Goal: Task Accomplishment & Management: Use online tool/utility

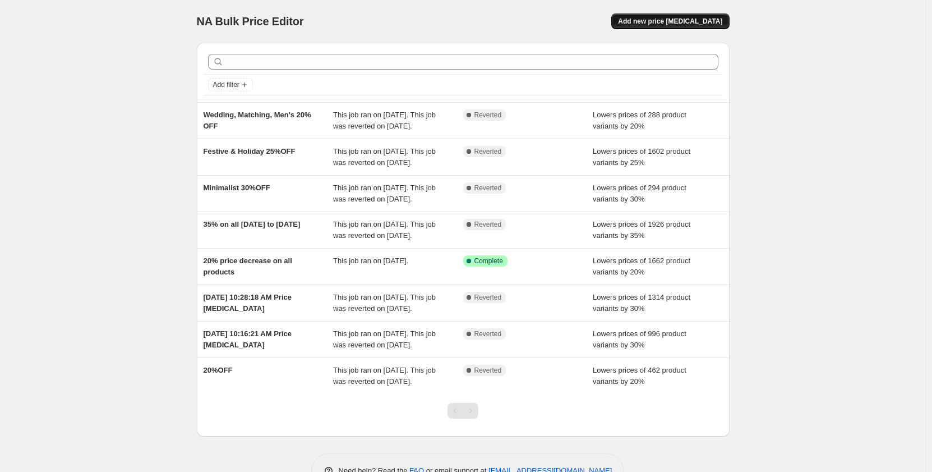
click at [660, 17] on span "Add new price [MEDICAL_DATA]" at bounding box center [670, 21] width 104 height 9
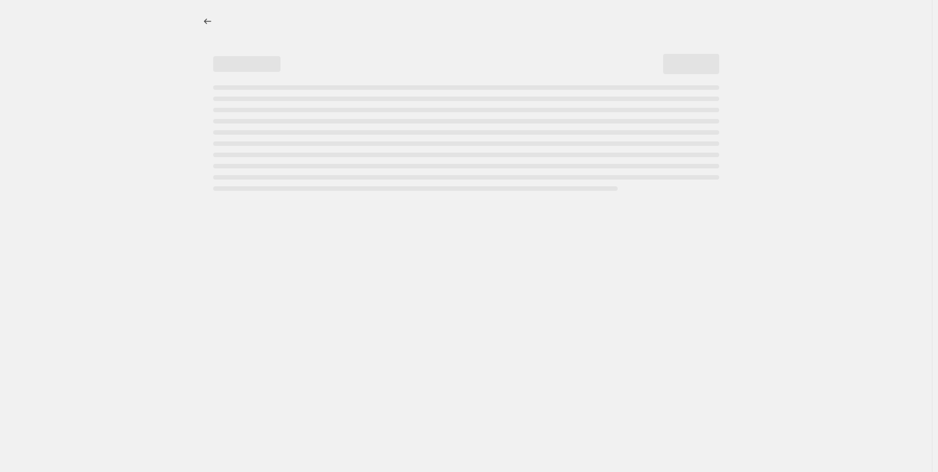
select select "percentage"
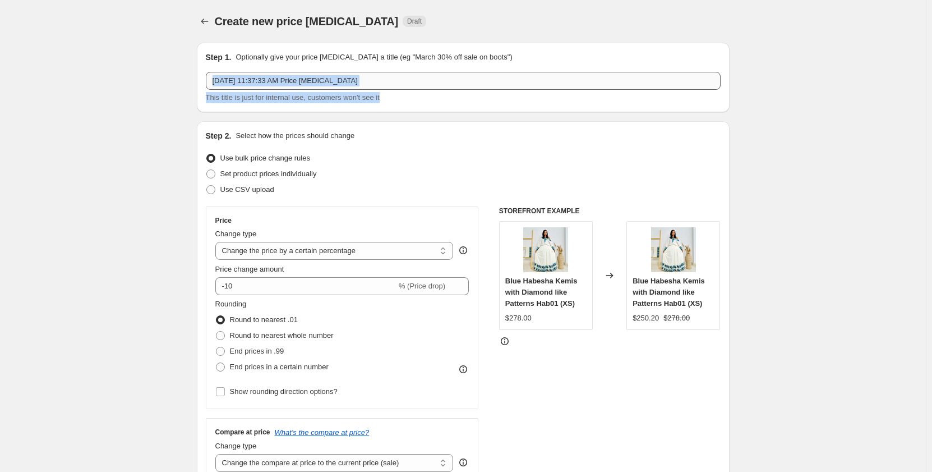
drag, startPoint x: 383, startPoint y: 90, endPoint x: 369, endPoint y: 80, distance: 17.0
click at [369, 80] on div "[DATE] 11:37:33 AM Price [MEDICAL_DATA] This title is just for internal use, cu…" at bounding box center [463, 87] width 515 height 31
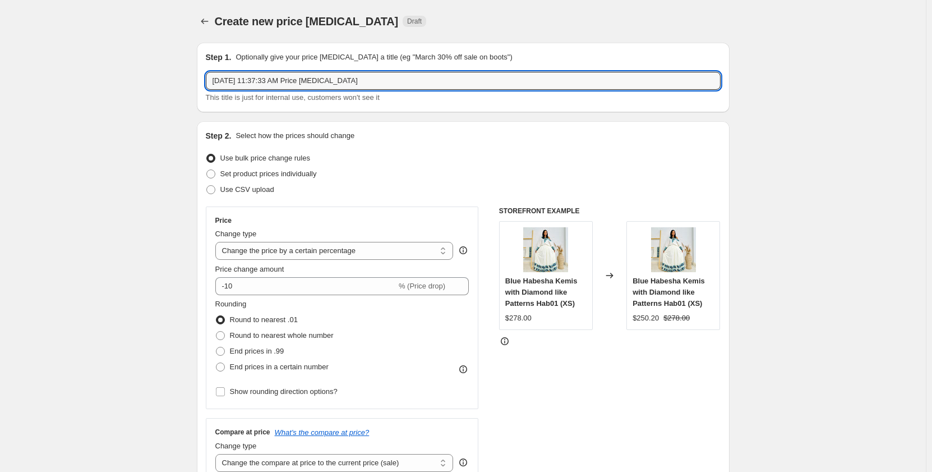
drag, startPoint x: 369, startPoint y: 80, endPoint x: 139, endPoint y: 80, distance: 230.0
type input "Minimalist 30%OFF"
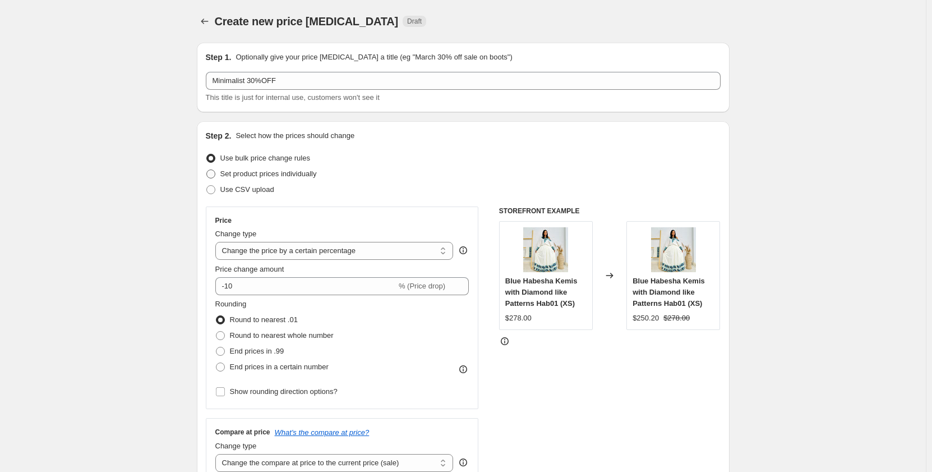
click at [228, 173] on span "Set product prices individually" at bounding box center [268, 173] width 96 height 8
click at [207, 170] on input "Set product prices individually" at bounding box center [206, 169] width 1 height 1
radio input "true"
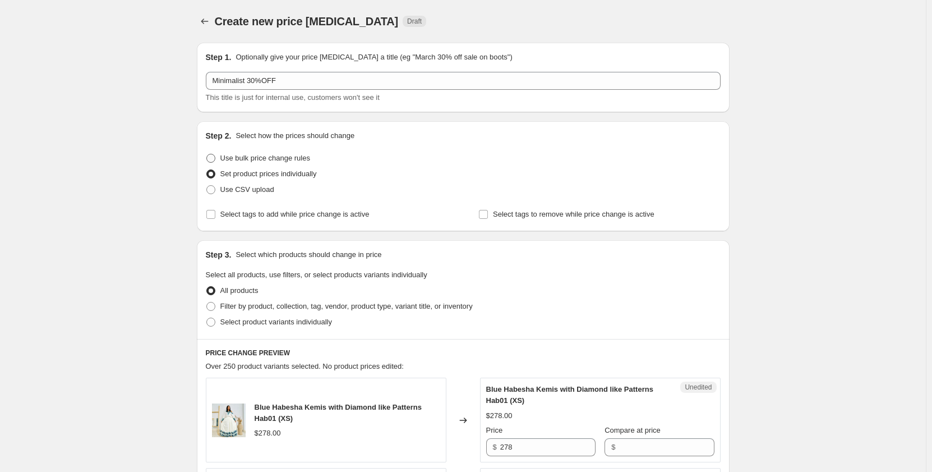
click at [215, 159] on span at bounding box center [210, 158] width 9 height 9
click at [207, 154] on input "Use bulk price change rules" at bounding box center [206, 154] width 1 height 1
radio input "true"
select select "percentage"
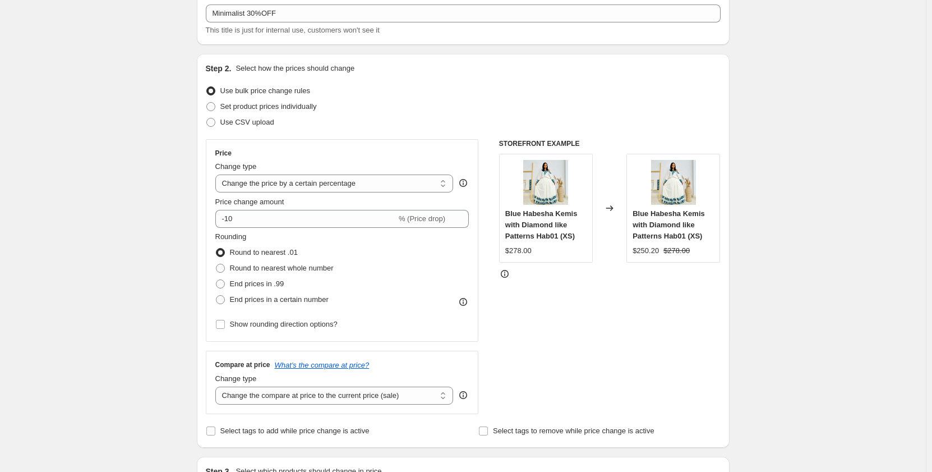
scroll to position [90, 0]
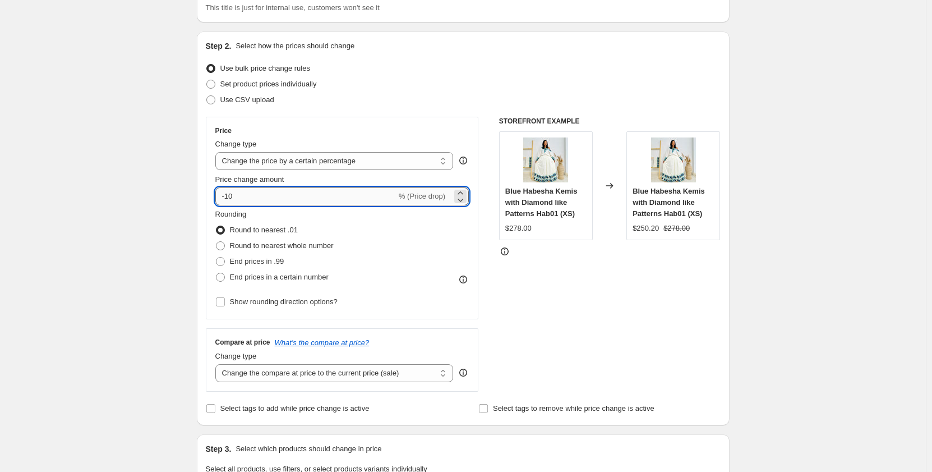
click at [245, 199] on input "-10" at bounding box center [305, 196] width 181 height 18
type input "-1"
type input "-30"
click at [197, 204] on div "Step 1. Optionally give your price [MEDICAL_DATA] a title (eg "March 30% off sa…" at bounding box center [459, 462] width 542 height 1037
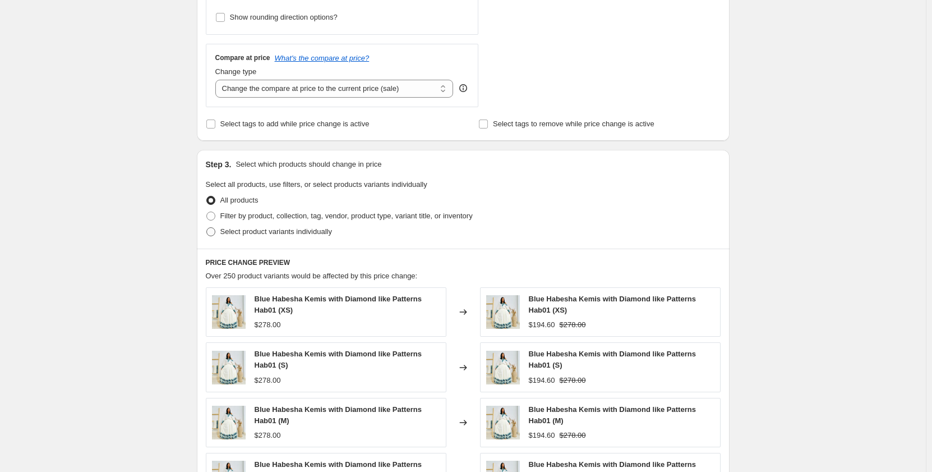
scroll to position [376, 0]
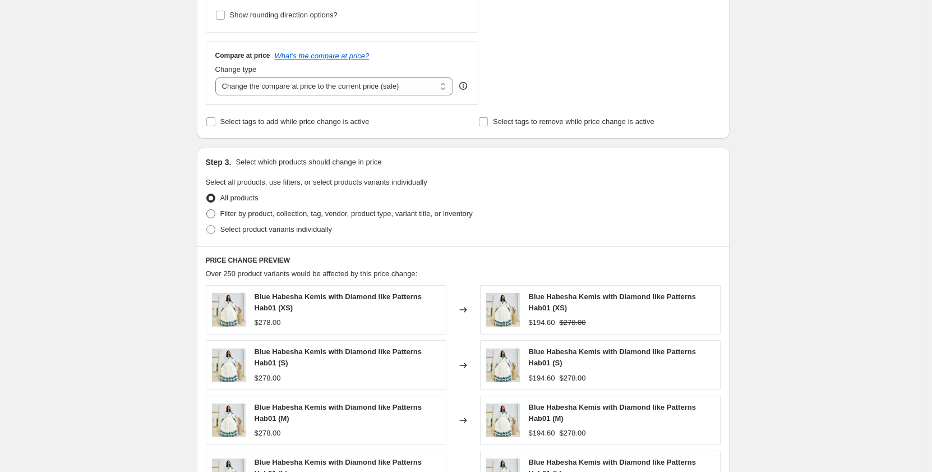
click at [208, 215] on span at bounding box center [211, 214] width 10 height 10
click at [207, 210] on input "Filter by product, collection, tag, vendor, product type, variant title, or inv…" at bounding box center [206, 209] width 1 height 1
radio input "true"
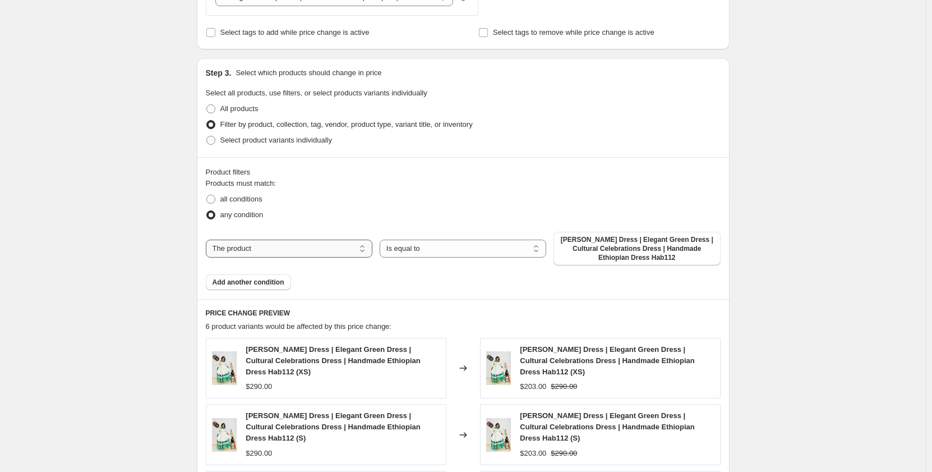
scroll to position [466, 0]
click at [255, 248] on select "The product The product's collection The product's tag The product's vendor The…" at bounding box center [289, 248] width 167 height 18
select select "collection"
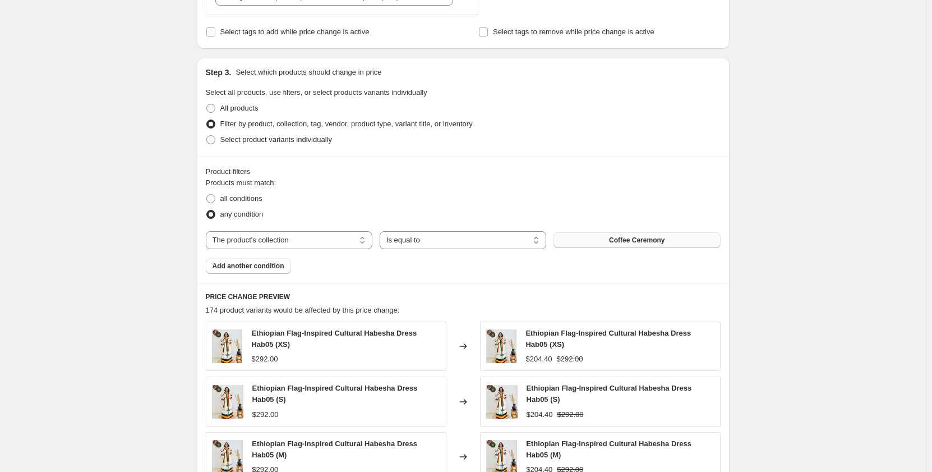
click at [610, 237] on button "Coffee Ceremony" at bounding box center [637, 240] width 167 height 16
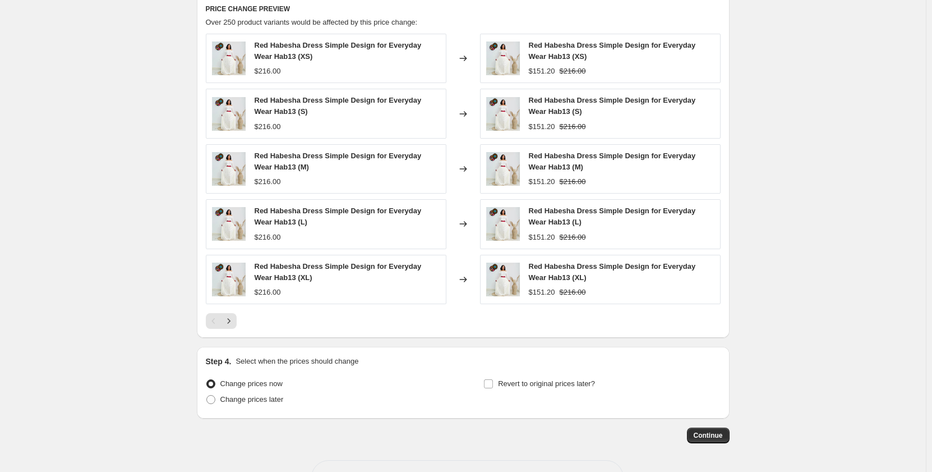
scroll to position [794, 0]
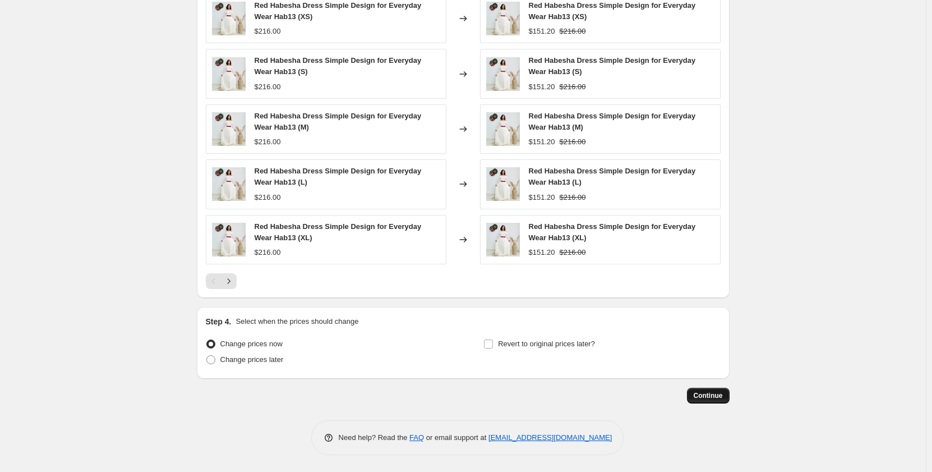
click at [729, 399] on button "Continue" at bounding box center [708, 396] width 43 height 16
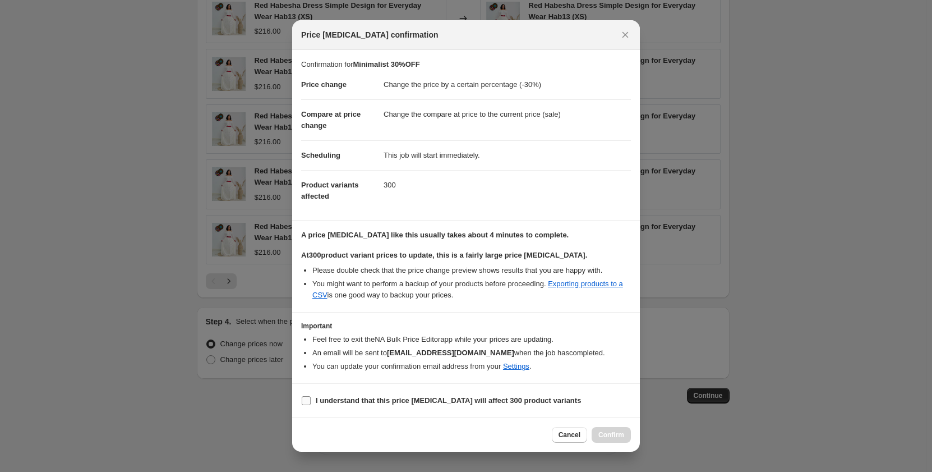
click at [368, 396] on b "I understand that this price [MEDICAL_DATA] will affect 300 product variants" at bounding box center [448, 400] width 265 height 8
click at [311, 396] on input "I understand that this price [MEDICAL_DATA] will affect 300 product variants" at bounding box center [306, 400] width 9 height 9
checkbox input "true"
click at [606, 429] on button "Confirm" at bounding box center [611, 435] width 39 height 16
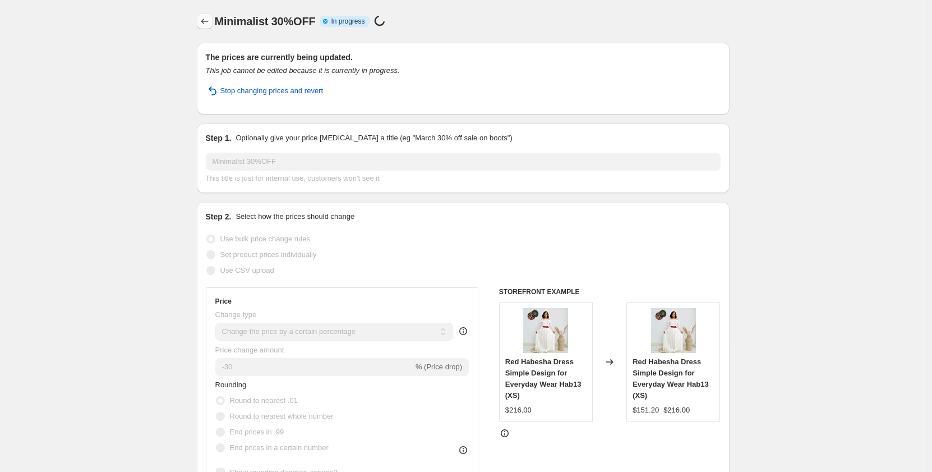
click at [202, 24] on icon "Price change jobs" at bounding box center [204, 21] width 11 height 11
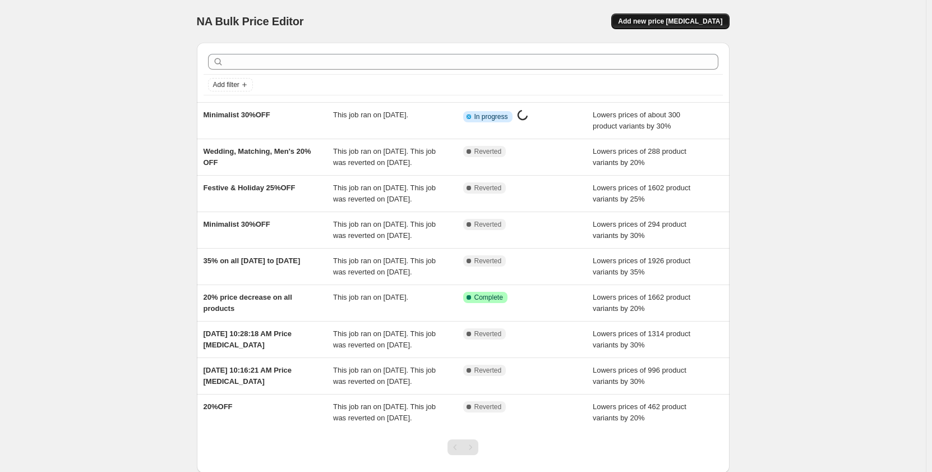
click at [693, 18] on span "Add new price [MEDICAL_DATA]" at bounding box center [670, 21] width 104 height 9
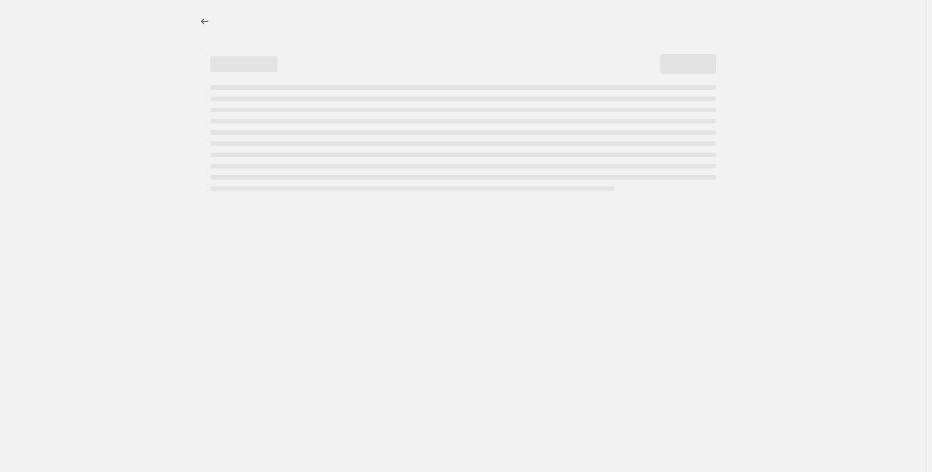
select select "percentage"
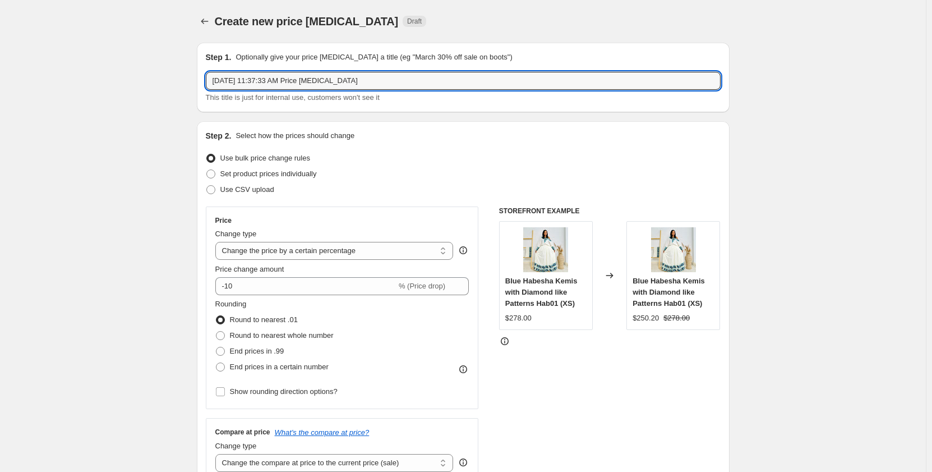
drag, startPoint x: 377, startPoint y: 82, endPoint x: 201, endPoint y: 82, distance: 175.6
click at [201, 82] on div "Step 1. Optionally give your price [MEDICAL_DATA] a title (eg "March 30% off sa…" at bounding box center [463, 78] width 533 height 70
type input "Festive & Holiday 25%OFF"
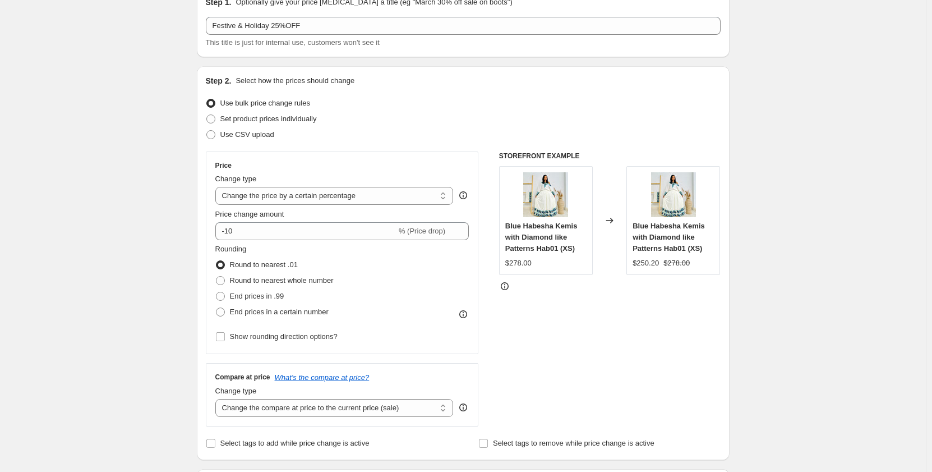
scroll to position [56, 0]
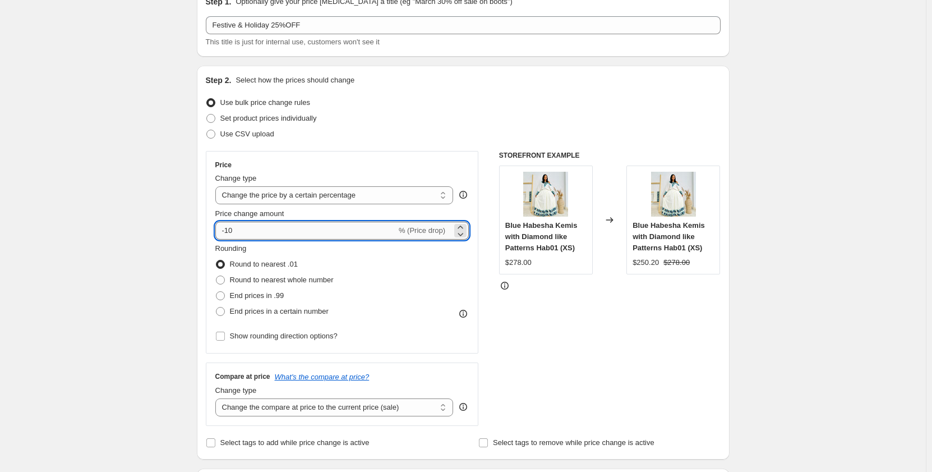
click at [252, 232] on input "-10" at bounding box center [305, 231] width 181 height 18
type input "-1"
type input "-25"
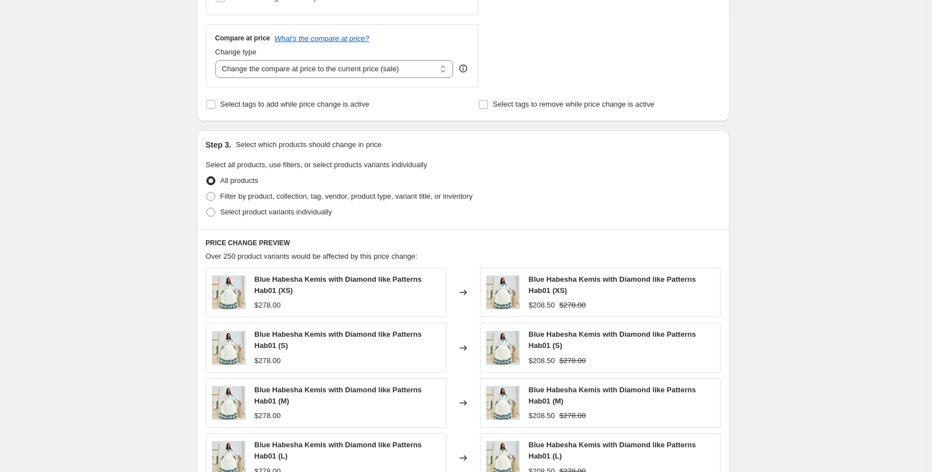
scroll to position [0, 0]
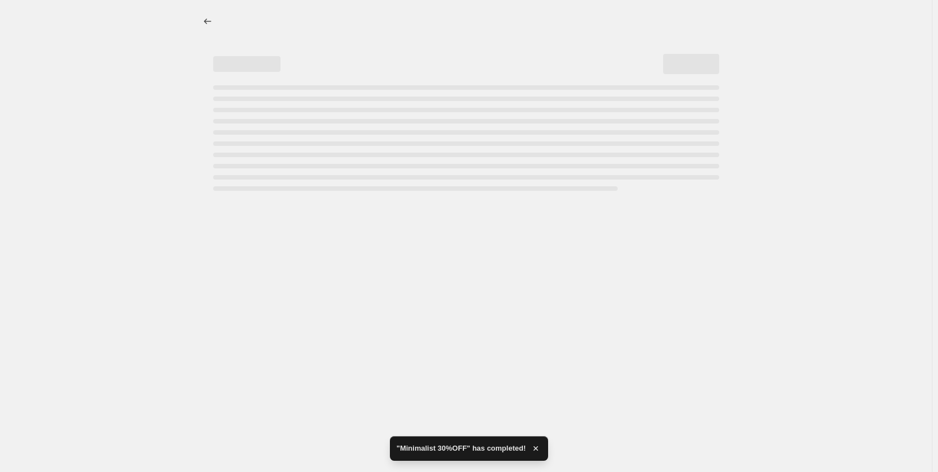
select select "percentage"
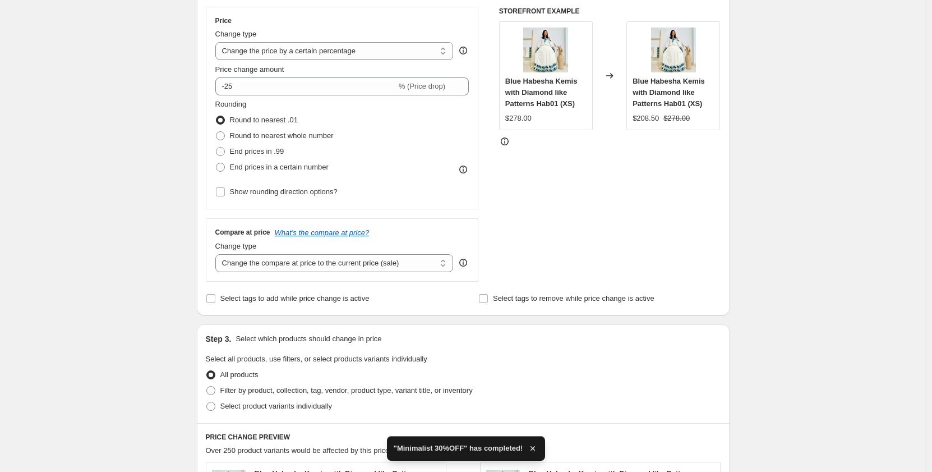
scroll to position [200, 0]
click at [224, 387] on span "Filter by product, collection, tag, vendor, product type, variant title, or inv…" at bounding box center [346, 389] width 252 height 8
click at [207, 386] on input "Filter by product, collection, tag, vendor, product type, variant title, or inv…" at bounding box center [206, 385] width 1 height 1
radio input "true"
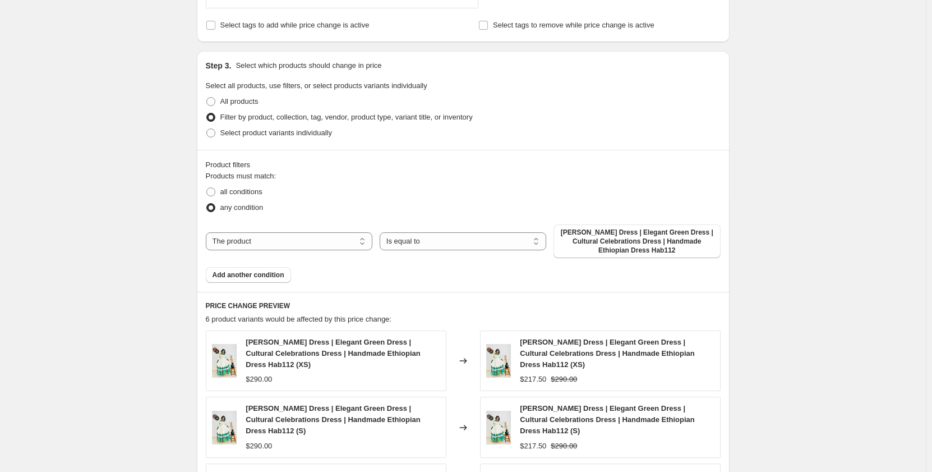
scroll to position [473, 0]
click at [587, 247] on span "[PERSON_NAME] Dress | Elegant Green Dress | Cultural Celebrations Dress | Handm…" at bounding box center [636, 240] width 153 height 27
click at [269, 241] on select "The product The product's collection The product's tag The product's vendor The…" at bounding box center [289, 241] width 167 height 18
select select "collection"
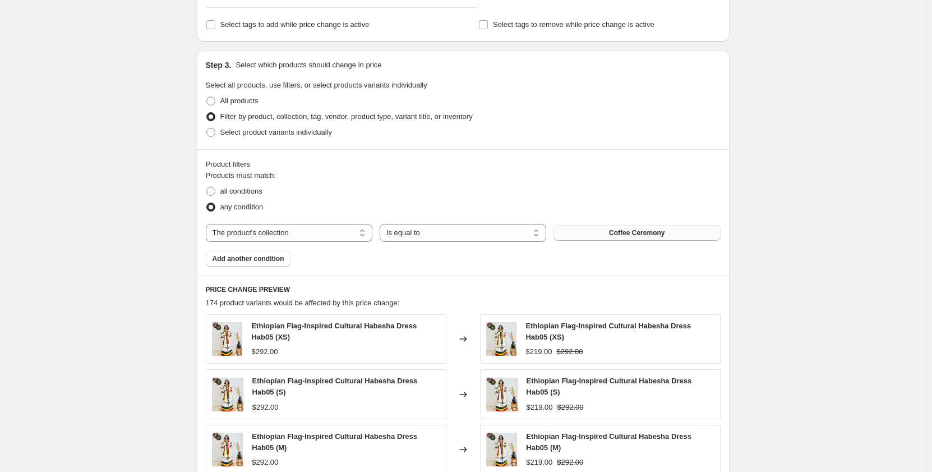
click at [612, 236] on button "Coffee Ceremony" at bounding box center [637, 233] width 167 height 16
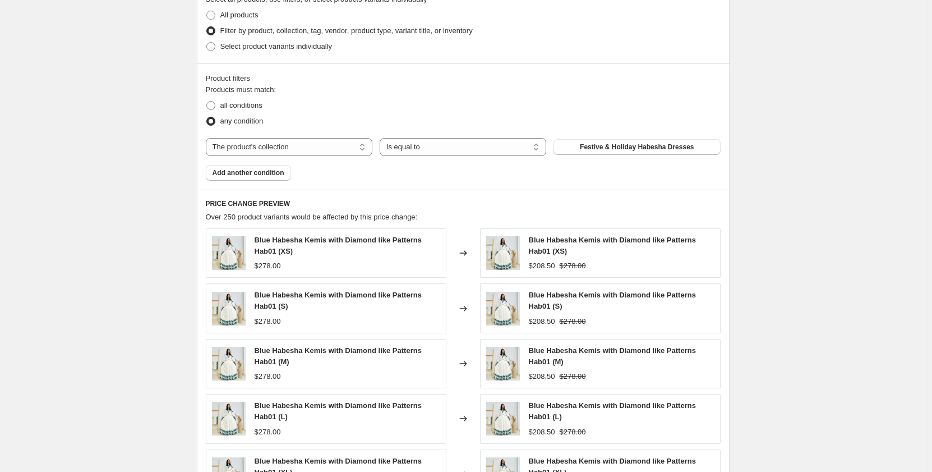
scroll to position [560, 0]
click at [408, 191] on div "PRICE CHANGE PREVIEW Over 250 product variants would be affected by this price …" at bounding box center [463, 359] width 533 height 343
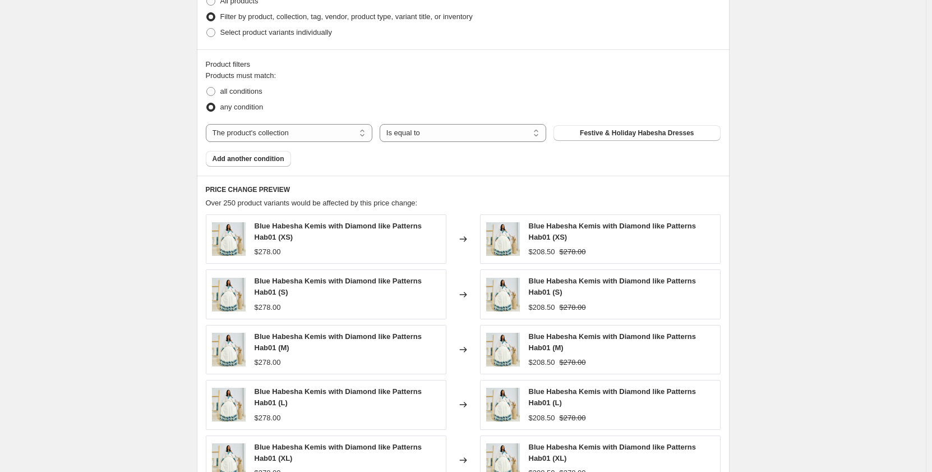
scroll to position [794, 0]
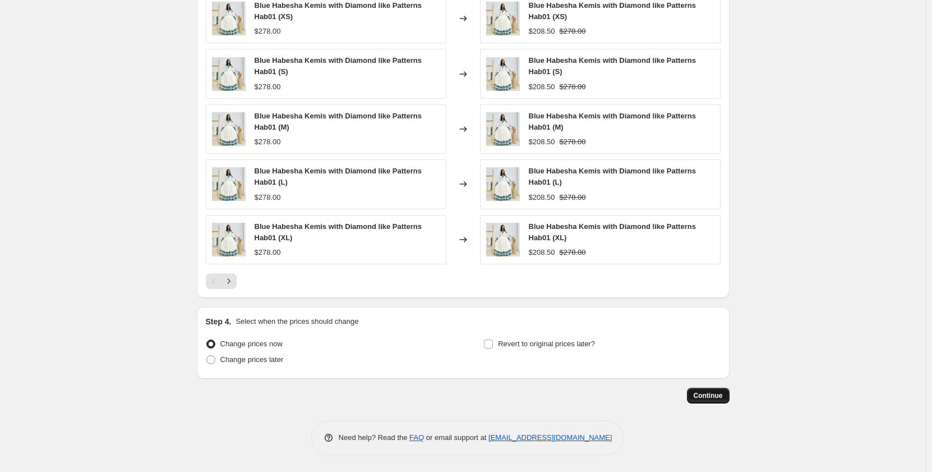
click at [704, 389] on button "Continue" at bounding box center [708, 396] width 43 height 16
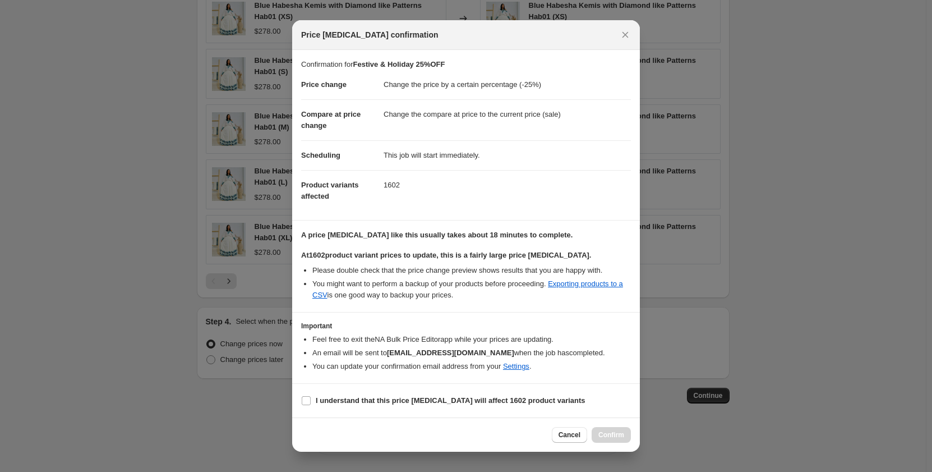
click at [388, 126] on dd "Change the compare at price to the current price (sale)" at bounding box center [507, 114] width 247 height 30
click at [306, 403] on input "I understand that this price [MEDICAL_DATA] will affect 1602 product variants" at bounding box center [306, 400] width 9 height 9
checkbox input "true"
click at [604, 437] on span "Confirm" at bounding box center [611, 434] width 26 height 9
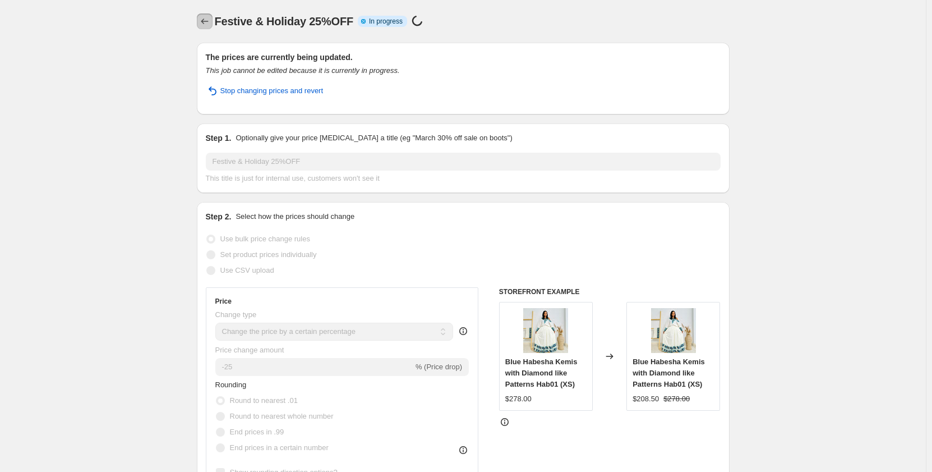
click at [208, 20] on icon "Price change jobs" at bounding box center [204, 21] width 11 height 11
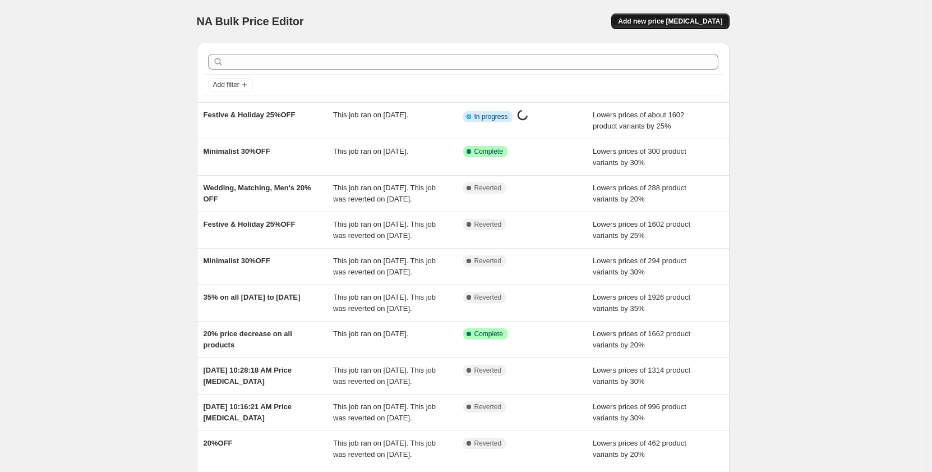
click at [679, 20] on span "Add new price [MEDICAL_DATA]" at bounding box center [670, 21] width 104 height 9
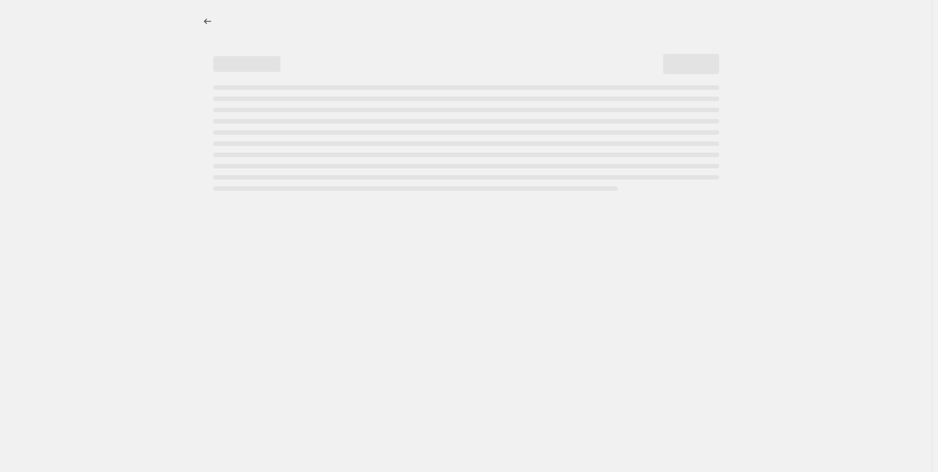
select select "percentage"
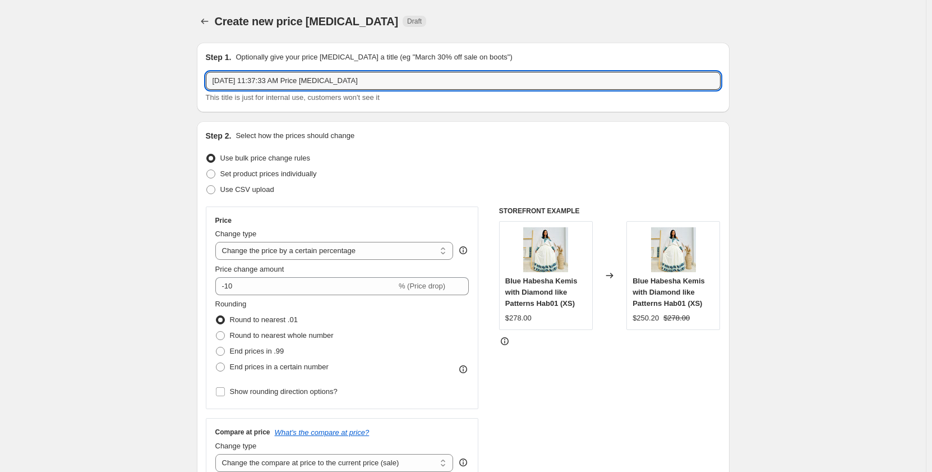
drag, startPoint x: 366, startPoint y: 79, endPoint x: 207, endPoint y: 81, distance: 159.3
click at [207, 81] on div "Step 1. Optionally give your price [MEDICAL_DATA] a title (eg "March 30% off sa…" at bounding box center [463, 78] width 533 height 70
type input "2"
type input "M"
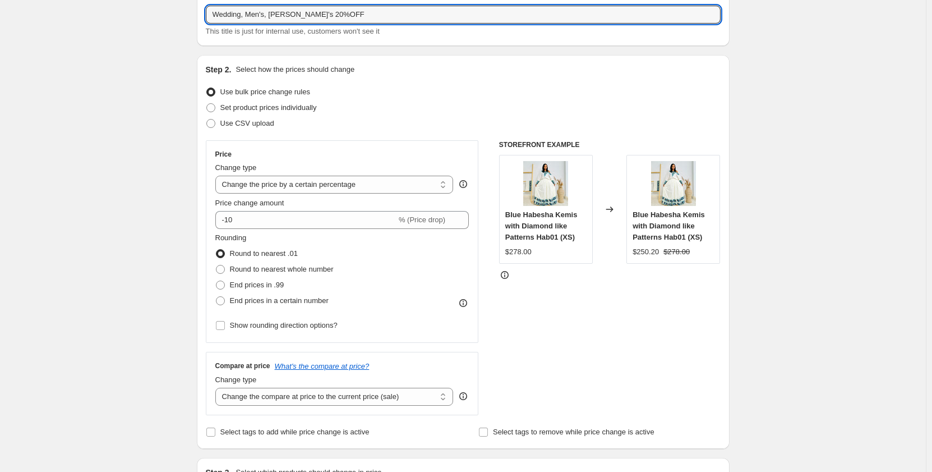
scroll to position [68, 0]
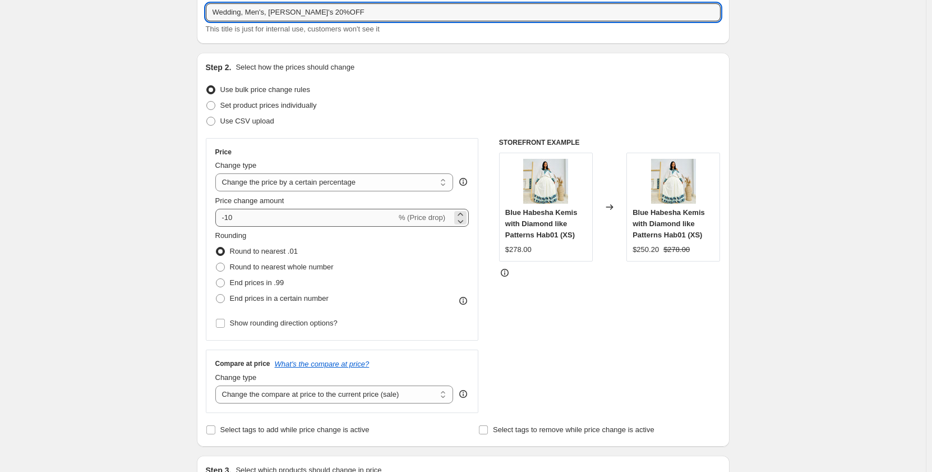
type input "Wedding, Men's, [PERSON_NAME]'s 20%OFF"
click at [263, 224] on input "-10" at bounding box center [305, 218] width 181 height 18
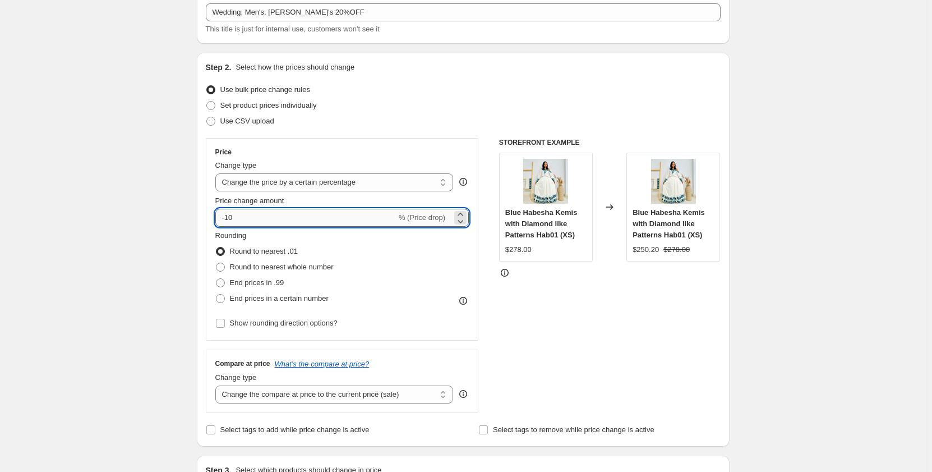
type input "-1"
type input "-20"
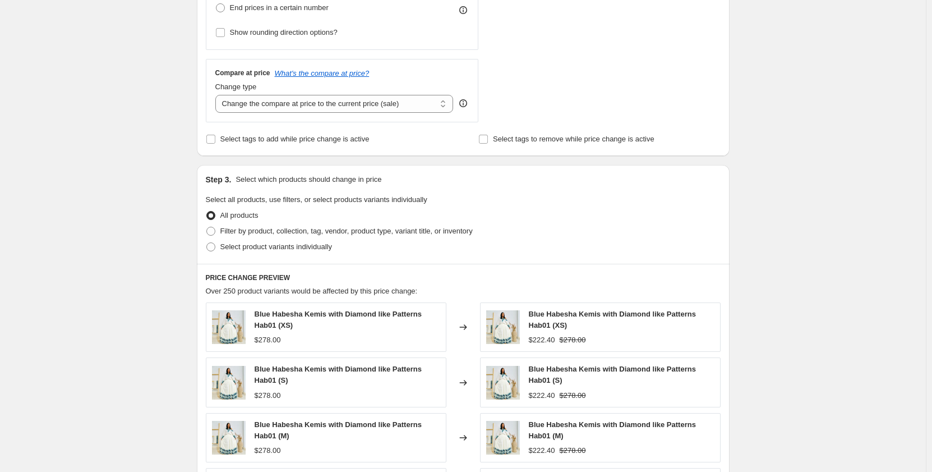
scroll to position [361, 0]
click at [209, 233] on span at bounding box center [210, 229] width 9 height 9
click at [207, 225] on input "Filter by product, collection, tag, vendor, product type, variant title, or inv…" at bounding box center [206, 225] width 1 height 1
radio input "true"
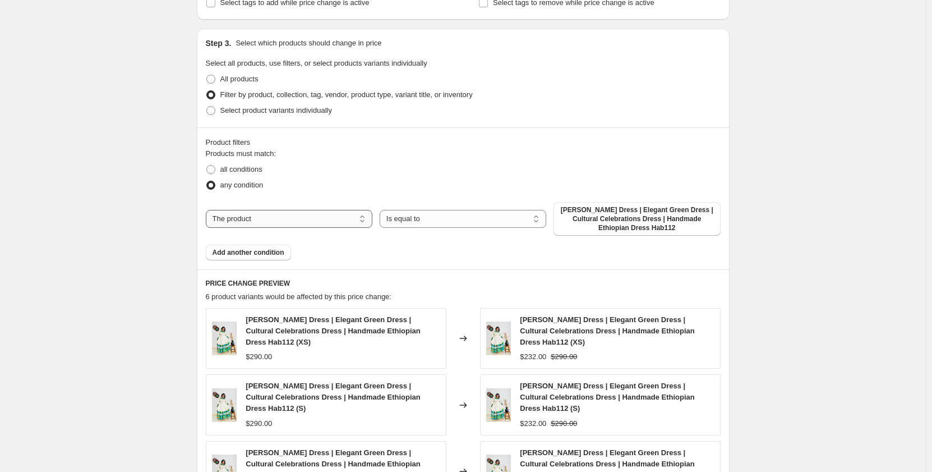
scroll to position [496, 0]
click at [242, 214] on select "The product The product's collection The product's tag The product's vendor The…" at bounding box center [289, 218] width 167 height 18
select select "collection"
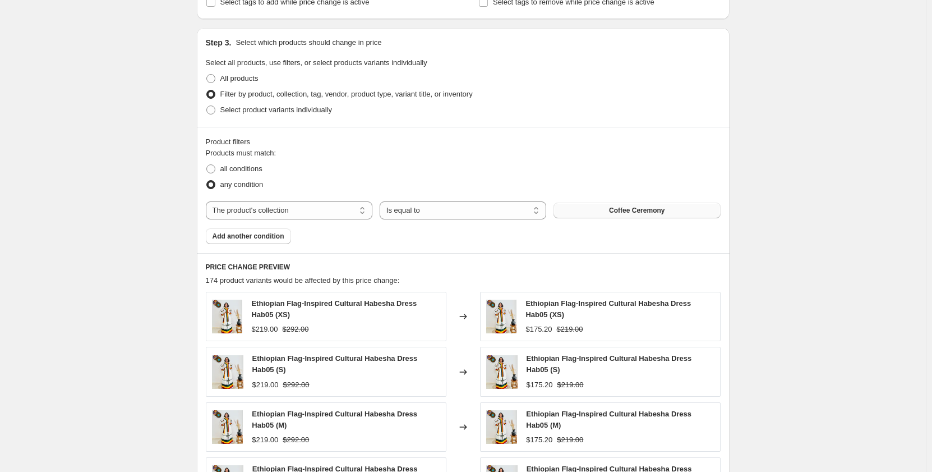
click at [596, 208] on button "Coffee Ceremony" at bounding box center [637, 210] width 167 height 16
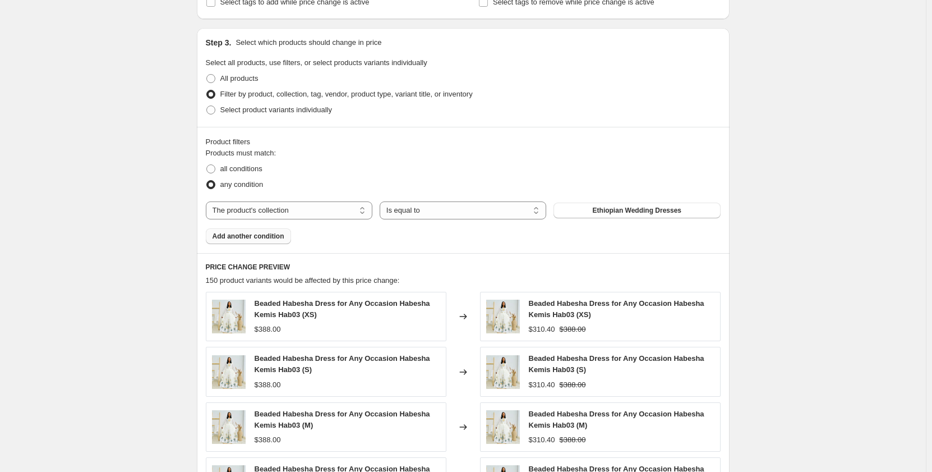
click at [247, 233] on span "Add another condition" at bounding box center [249, 236] width 72 height 9
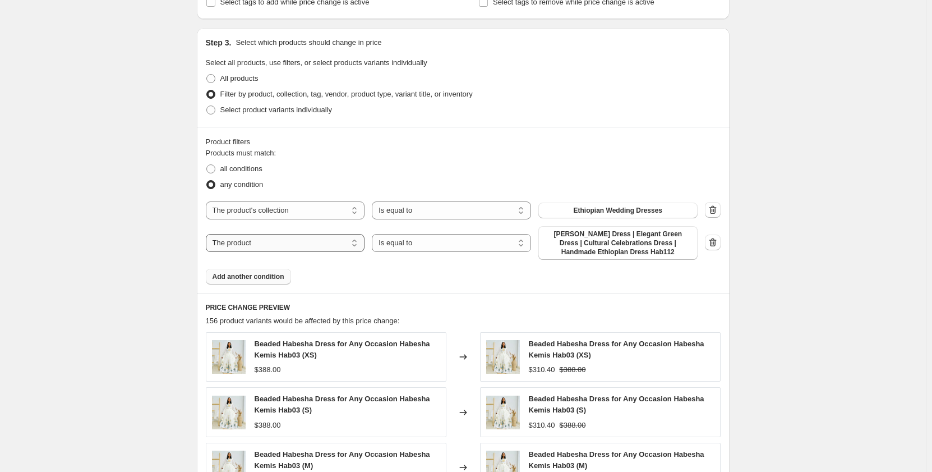
click at [279, 243] on select "The product The product's collection The product's tag The product's vendor The…" at bounding box center [285, 243] width 159 height 18
select select "collection"
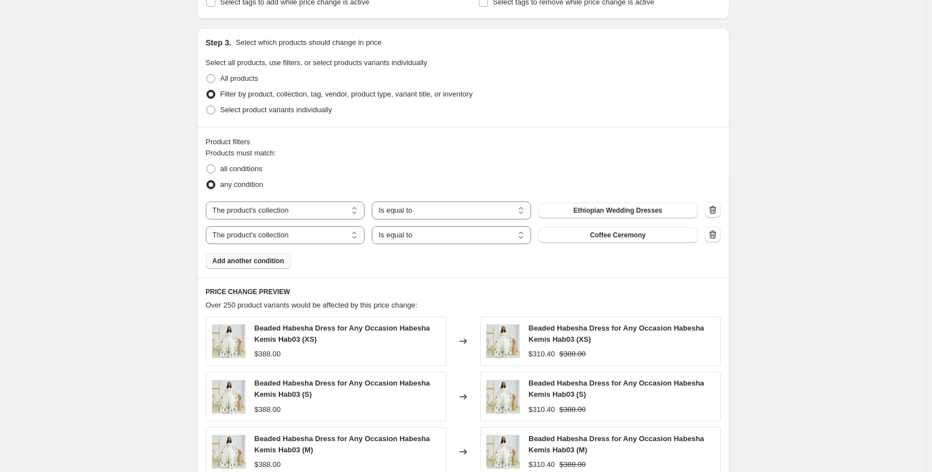
click at [601, 239] on span "Coffee Ceremony" at bounding box center [618, 235] width 56 height 9
click at [268, 262] on span "Add another condition" at bounding box center [249, 260] width 72 height 9
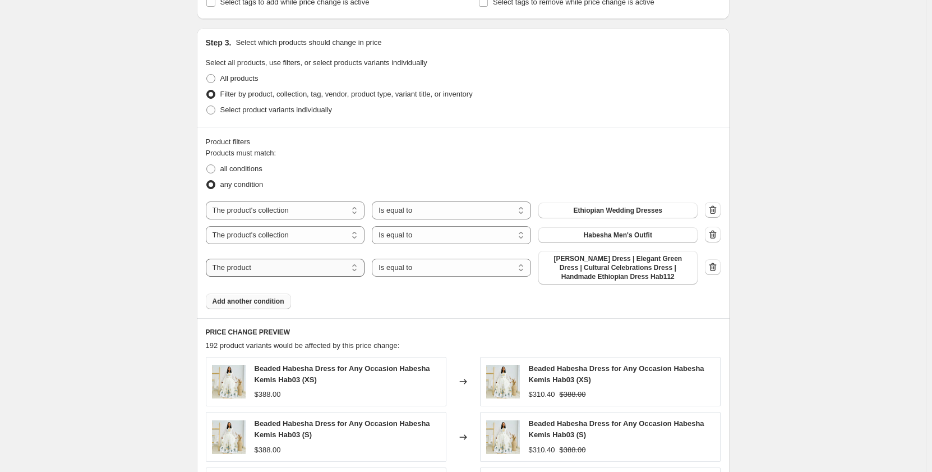
click at [247, 270] on select "The product The product's collection The product's tag The product's vendor The…" at bounding box center [285, 268] width 159 height 18
select select "collection"
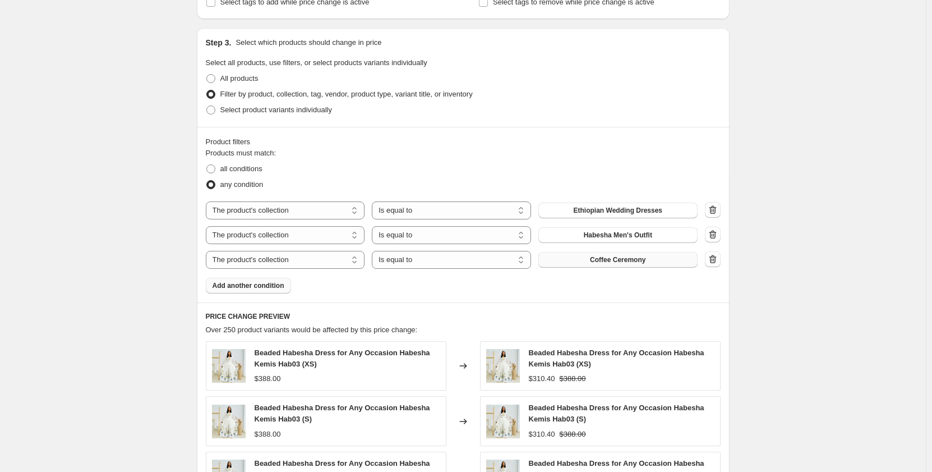
click at [615, 264] on span "Coffee Ceremony" at bounding box center [618, 259] width 56 height 9
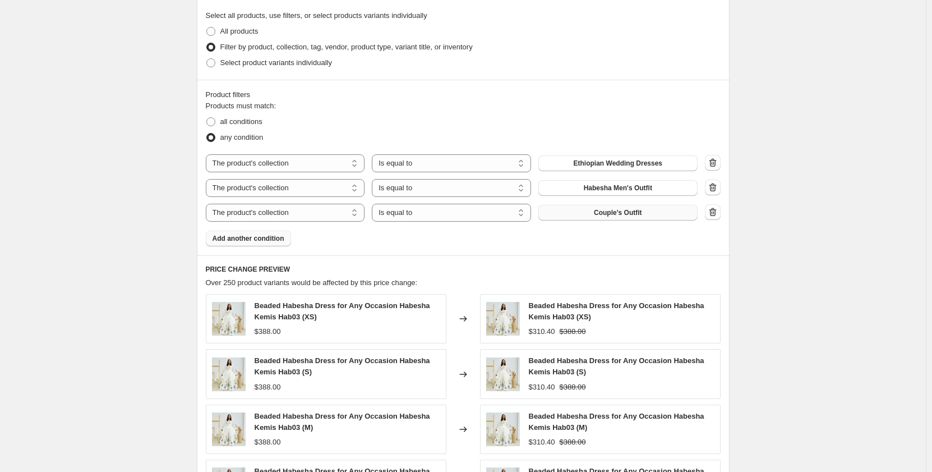
scroll to position [844, 0]
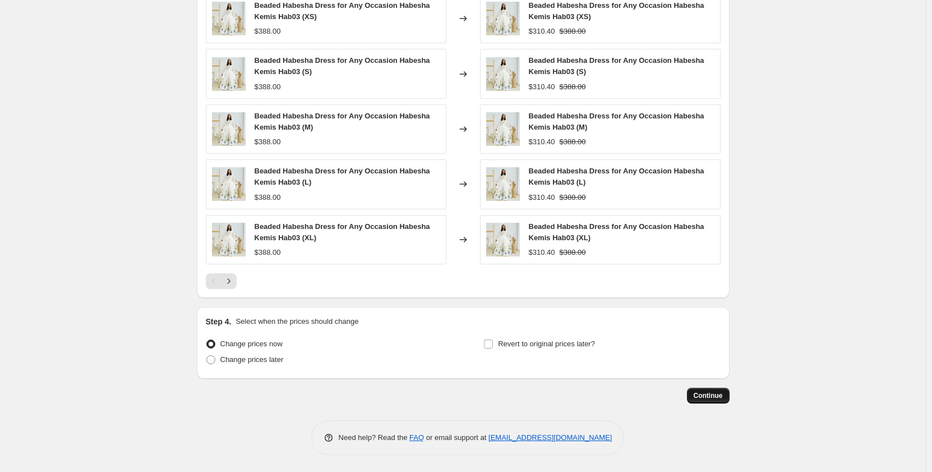
click at [708, 397] on span "Continue" at bounding box center [708, 395] width 29 height 9
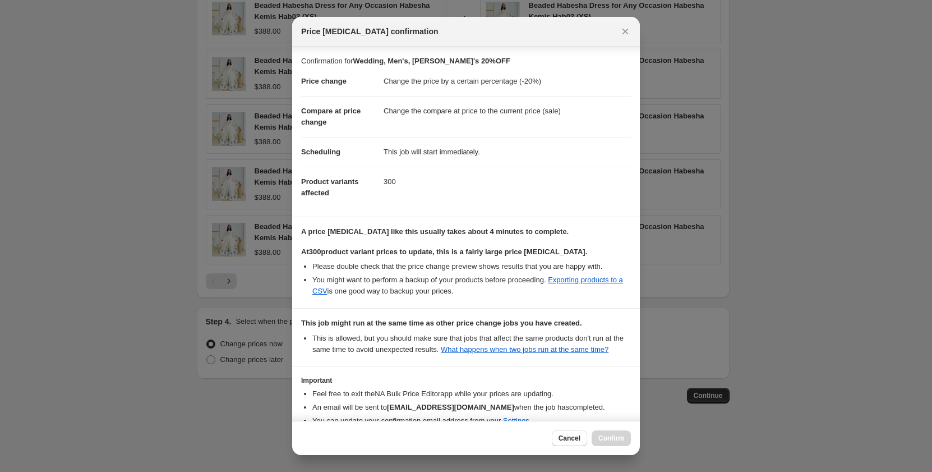
scroll to position [62, 0]
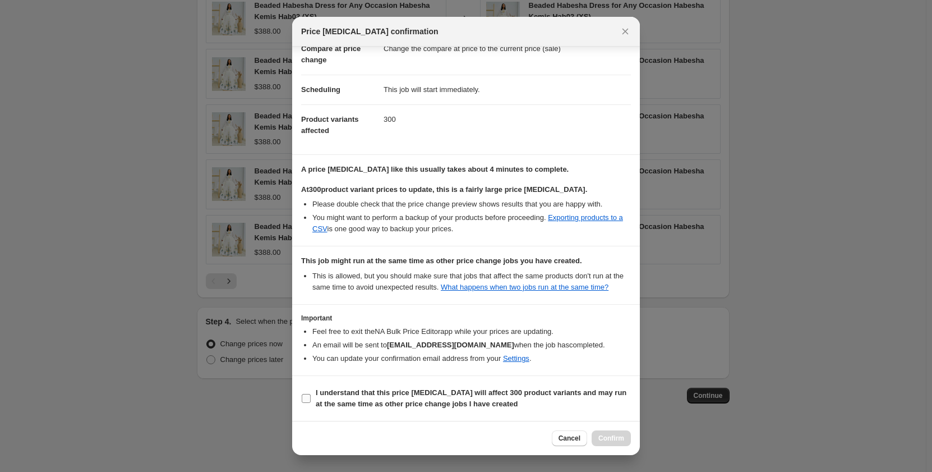
click at [349, 390] on b "I understand that this price [MEDICAL_DATA] will affect 300 product variants an…" at bounding box center [471, 398] width 311 height 20
click at [311, 394] on input "I understand that this price [MEDICAL_DATA] will affect 300 product variants an…" at bounding box center [306, 398] width 9 height 9
checkbox input "true"
click at [603, 434] on button "Confirm" at bounding box center [611, 438] width 39 height 16
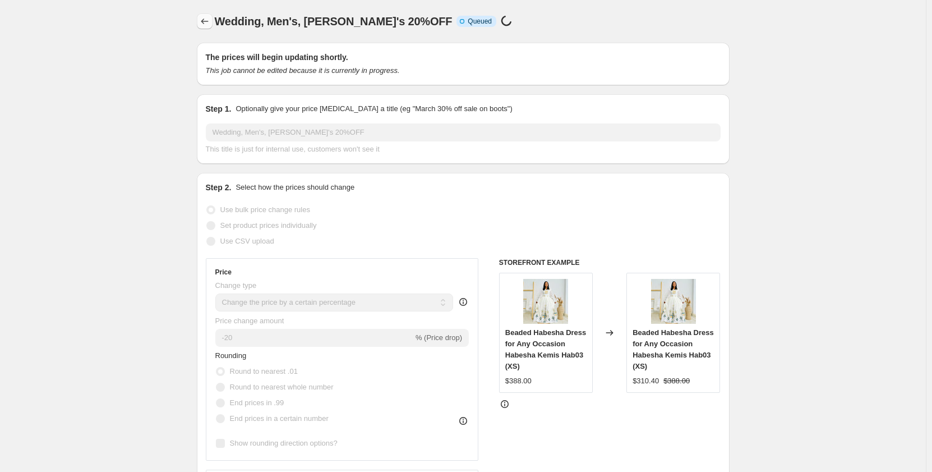
click at [203, 21] on icon "Price change jobs" at bounding box center [204, 21] width 11 height 11
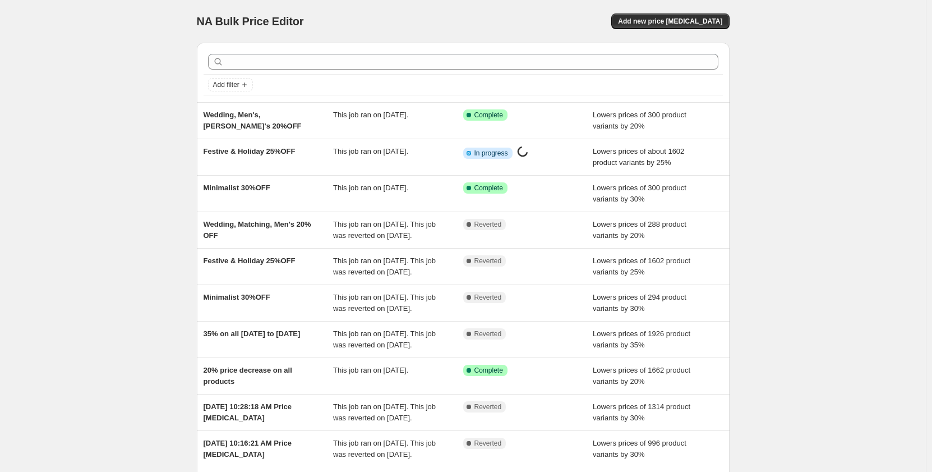
click at [185, 215] on div "NA Bulk Price Editor. This page is ready NA Bulk Price Editor Add new price cha…" at bounding box center [463, 289] width 926 height 578
